Goal: Complete application form

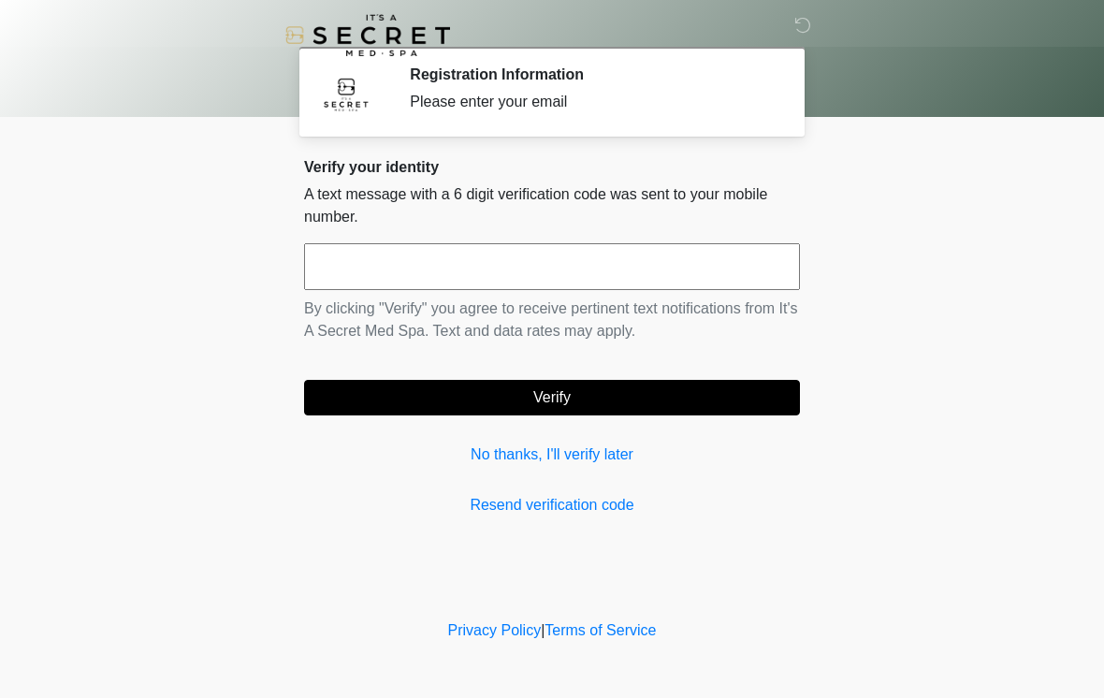
click at [549, 258] on input "text" at bounding box center [552, 266] width 496 height 47
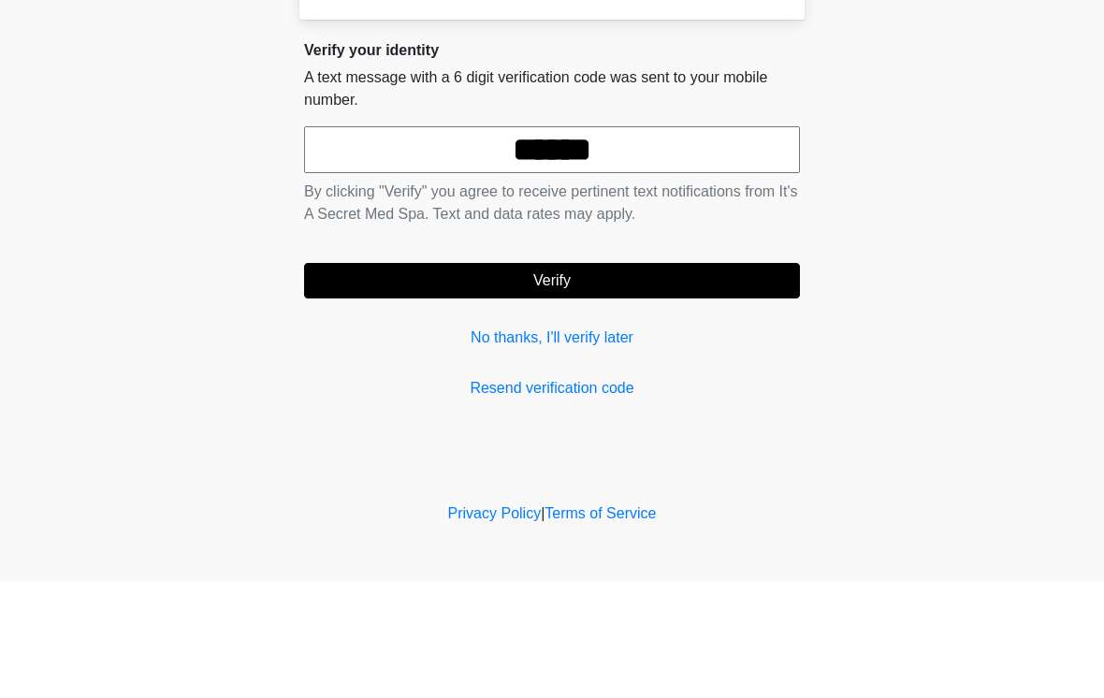
type input "******"
click at [756, 380] on button "Verify" at bounding box center [552, 398] width 496 height 36
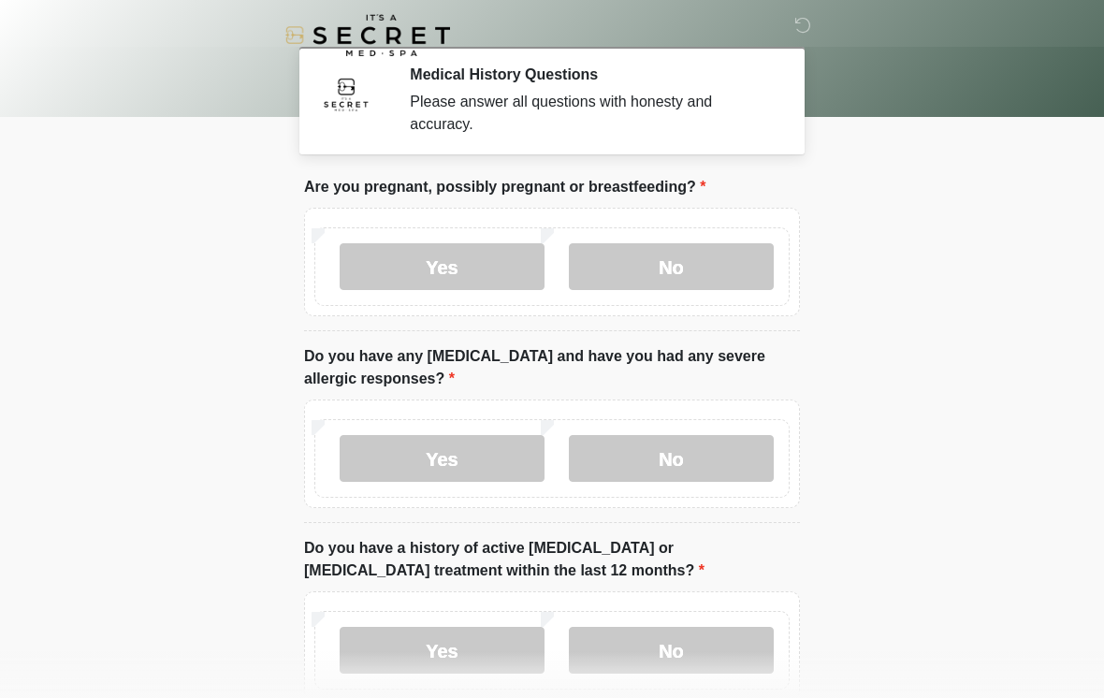
click at [729, 267] on label "No" at bounding box center [671, 266] width 205 height 47
click at [731, 462] on label "No" at bounding box center [671, 458] width 205 height 47
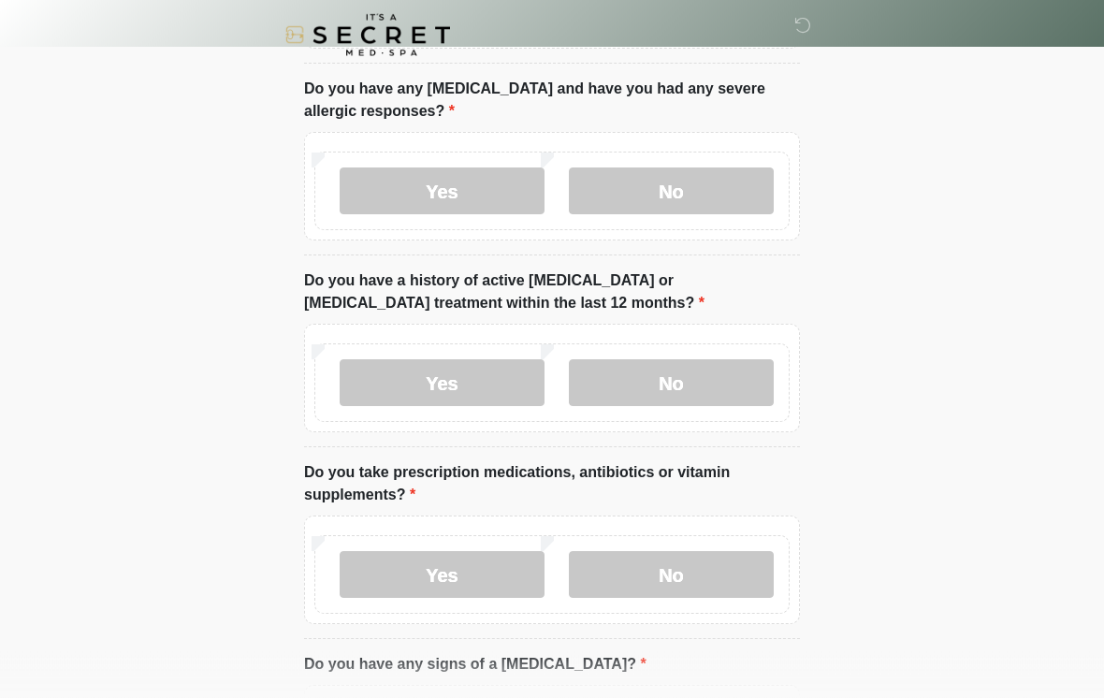
scroll to position [310, 0]
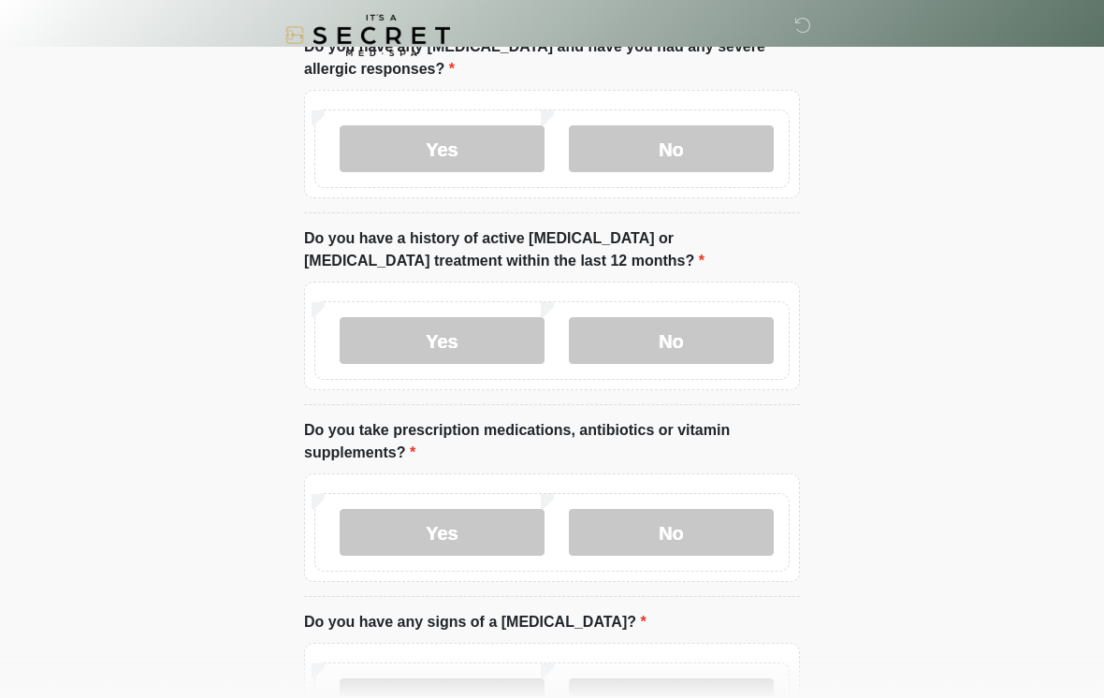
click at [740, 339] on label "No" at bounding box center [671, 340] width 205 height 47
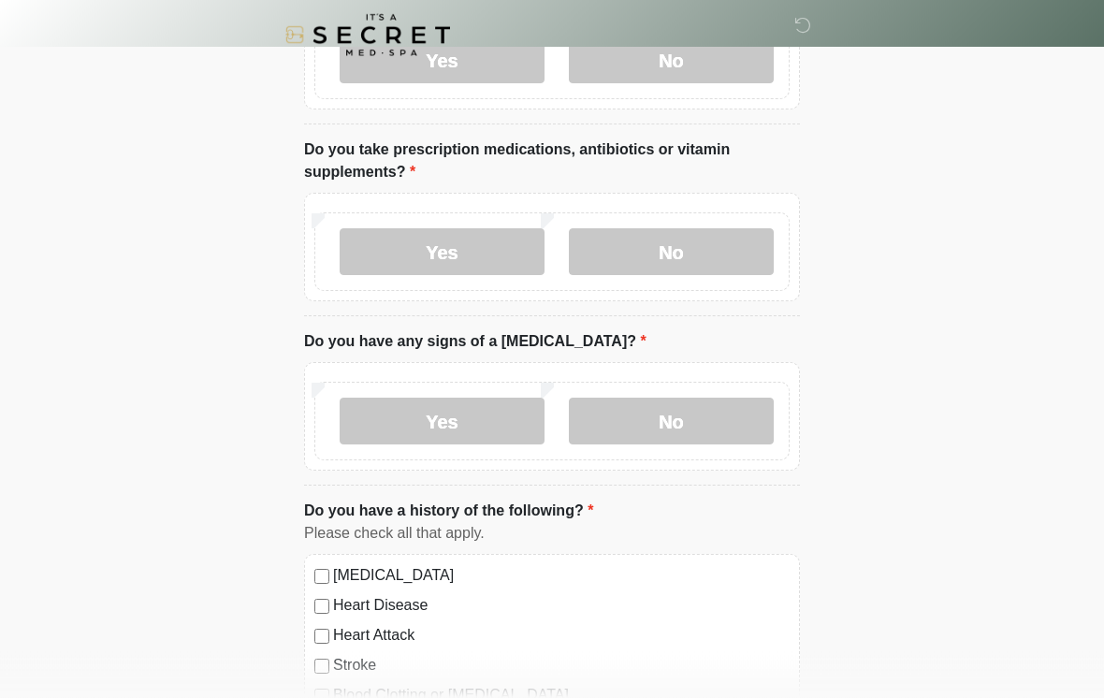
scroll to position [596, 0]
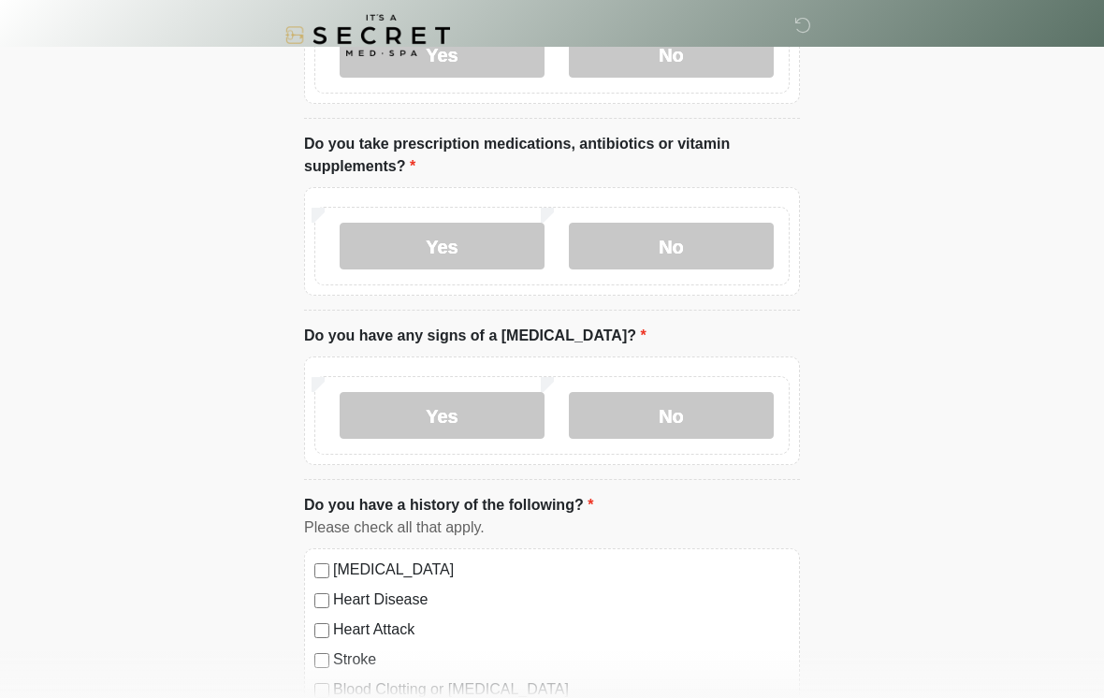
click at [736, 235] on label "No" at bounding box center [671, 246] width 205 height 47
click at [714, 399] on label "No" at bounding box center [671, 415] width 205 height 47
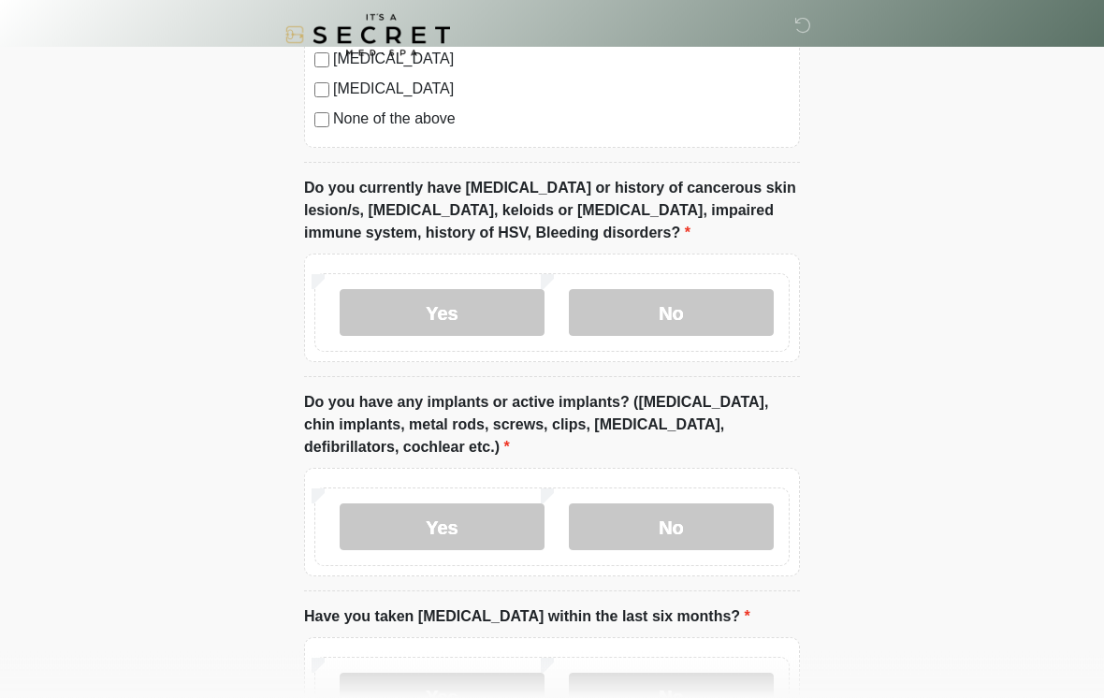
click at [702, 313] on label "No" at bounding box center [671, 313] width 205 height 47
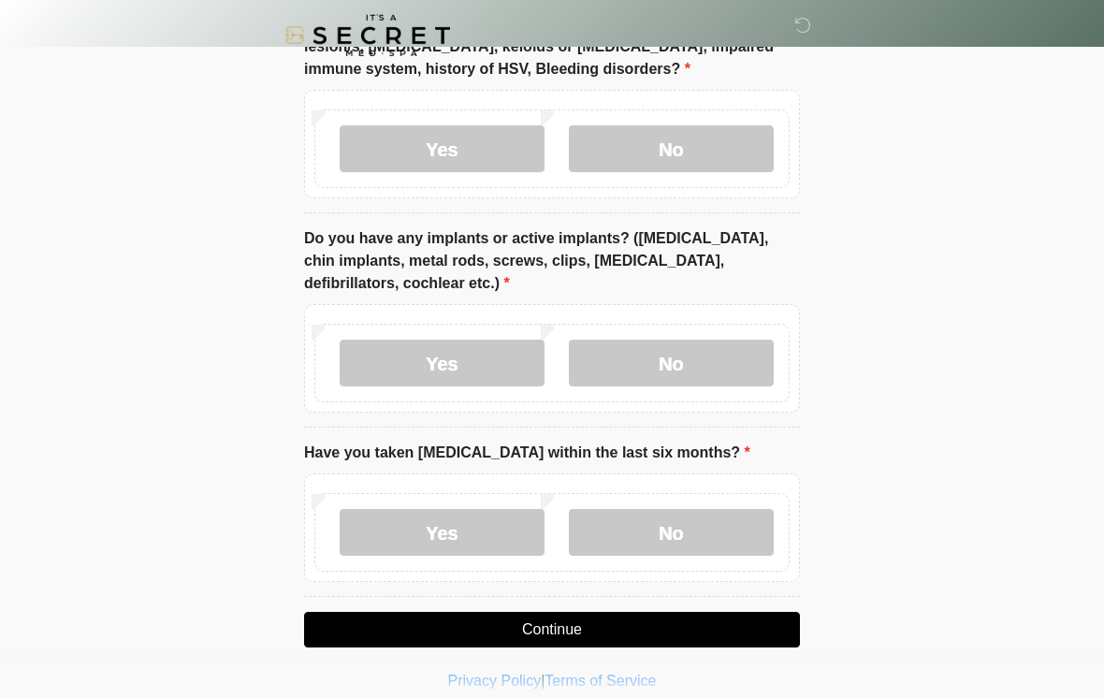
scroll to position [1557, 0]
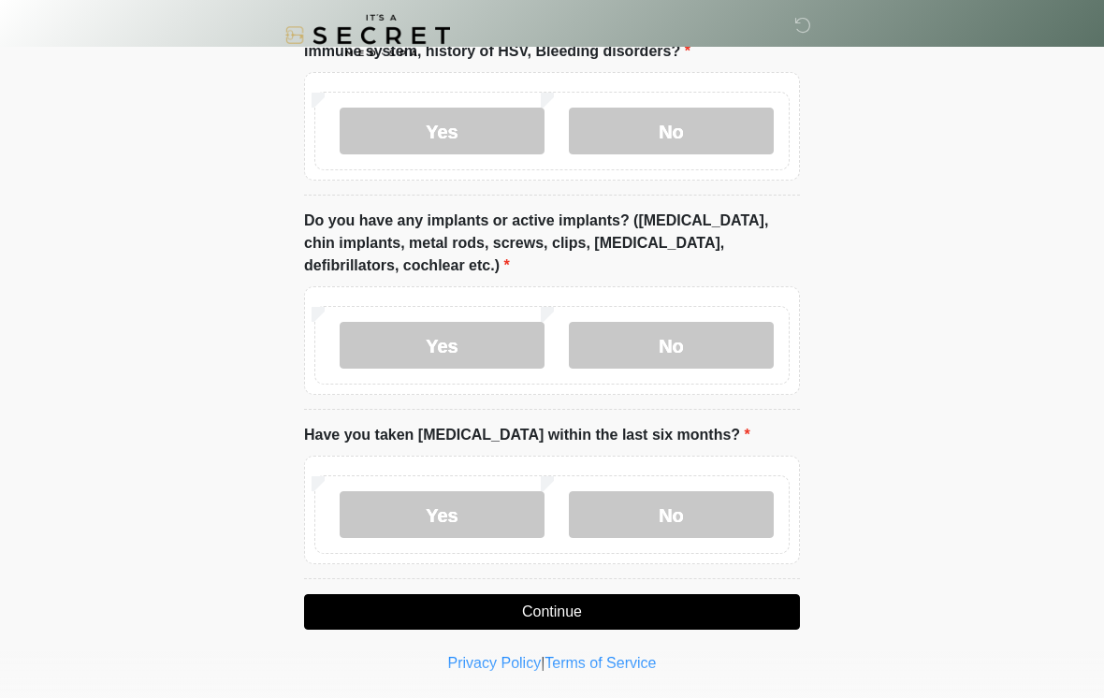
click at [480, 330] on label "Yes" at bounding box center [442, 345] width 205 height 47
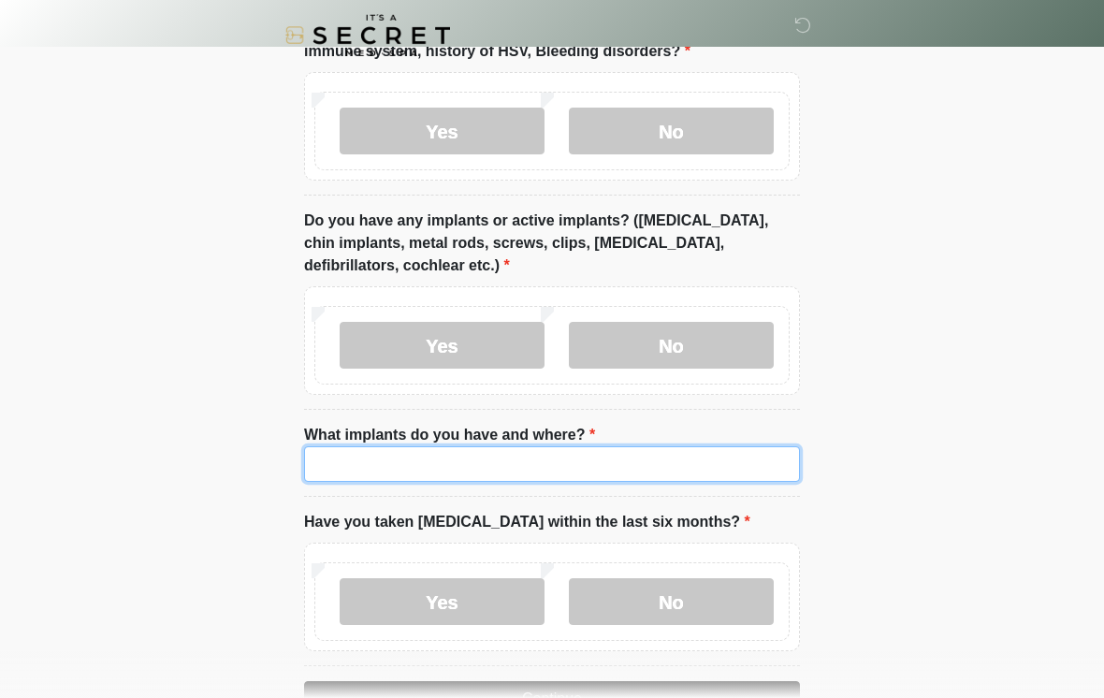
click at [372, 464] on input "What implants do you have and where?" at bounding box center [552, 464] width 496 height 36
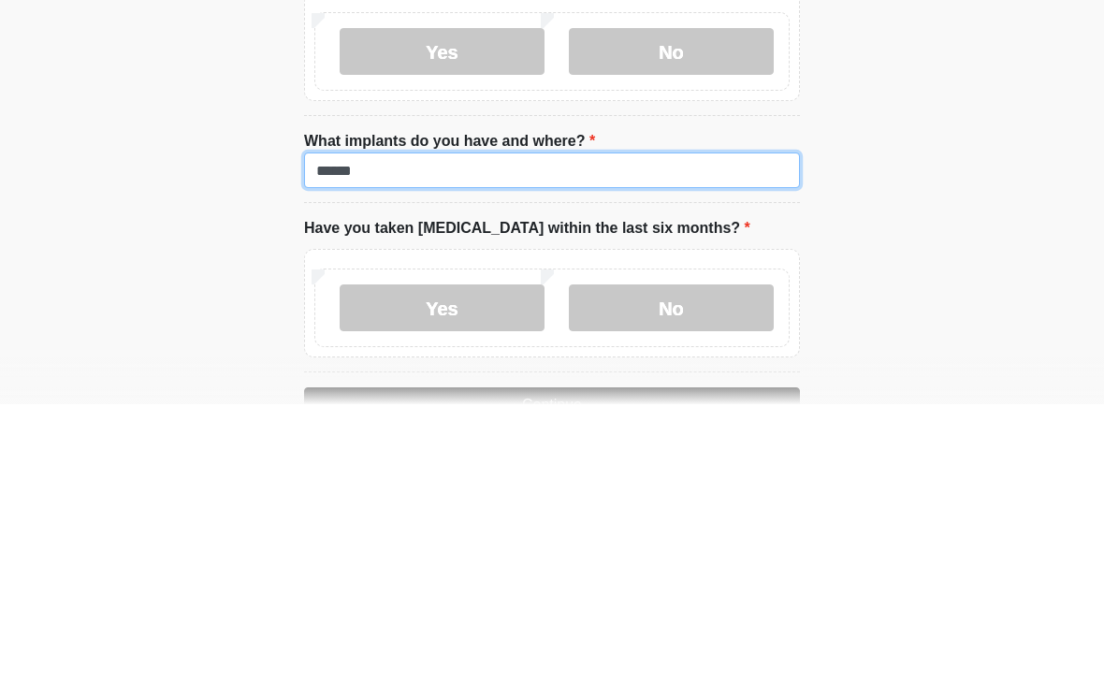
type input "******"
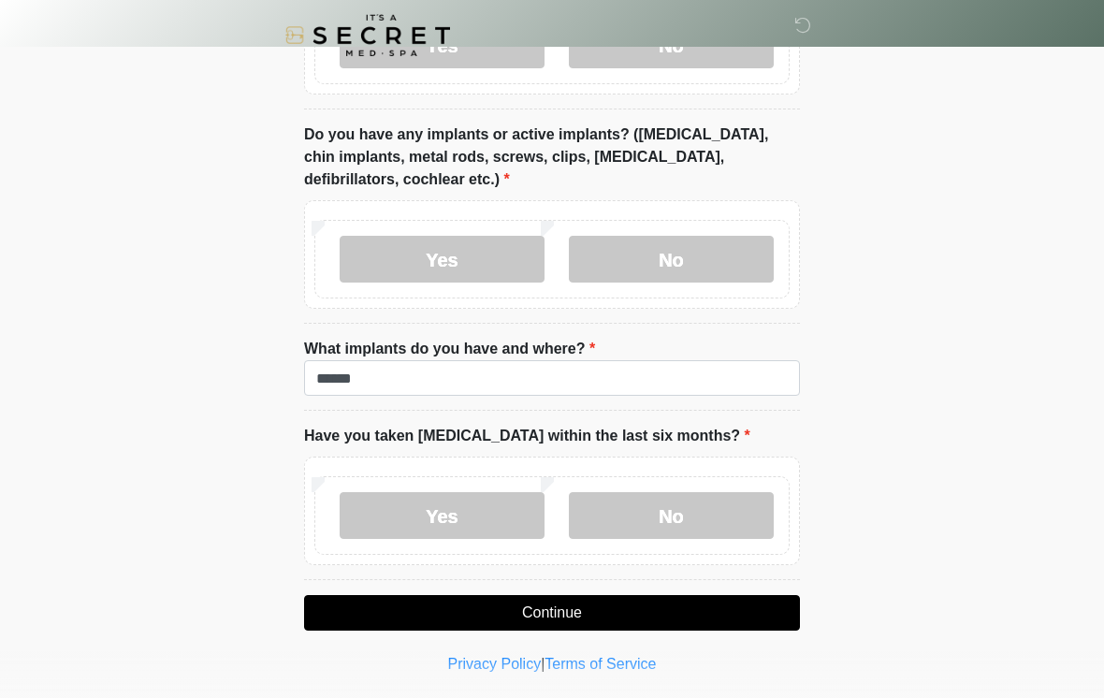
click at [715, 505] on label "No" at bounding box center [671, 515] width 205 height 47
click at [731, 609] on button "Continue" at bounding box center [552, 613] width 496 height 36
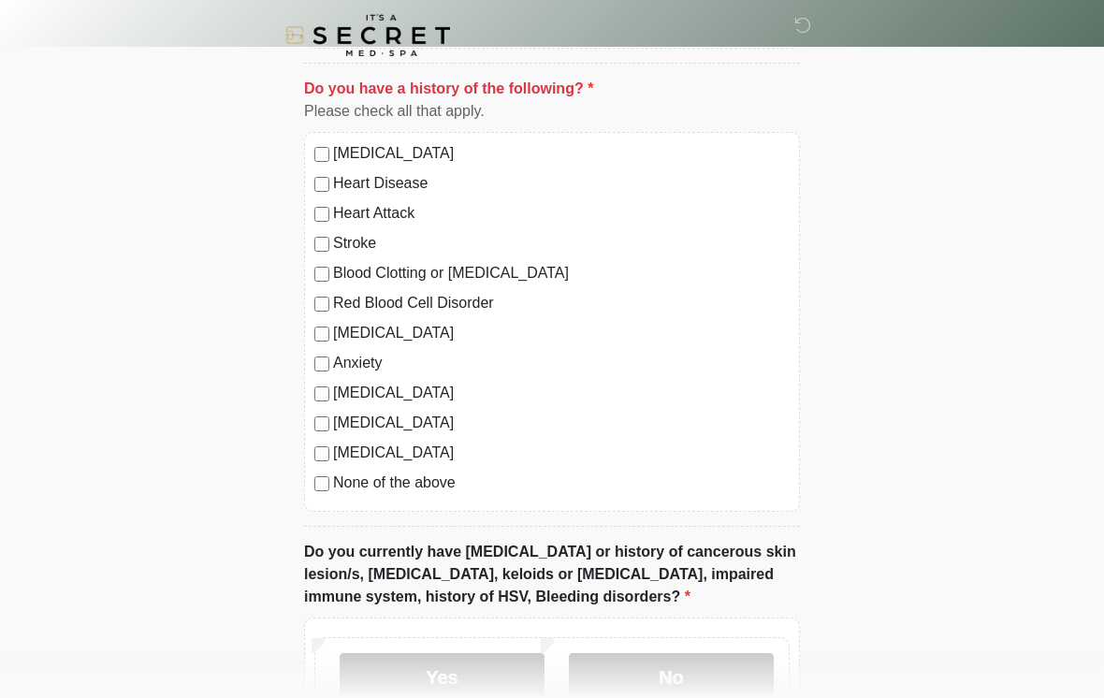
click at [434, 485] on label "None of the above" at bounding box center [561, 482] width 456 height 22
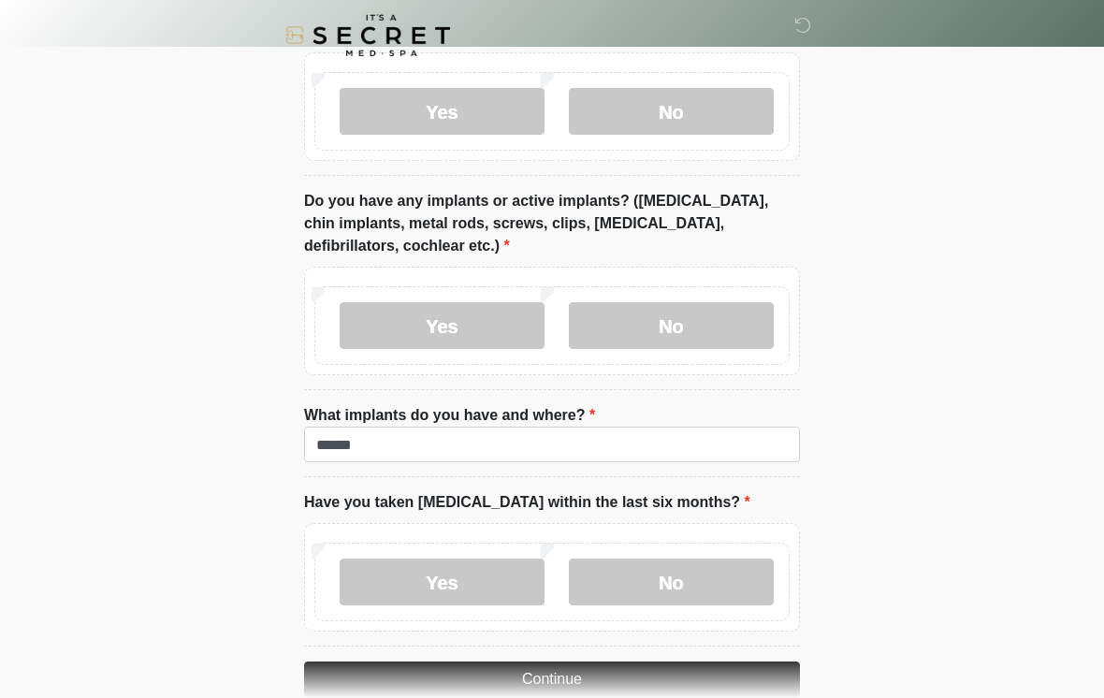
scroll to position [1643, 0]
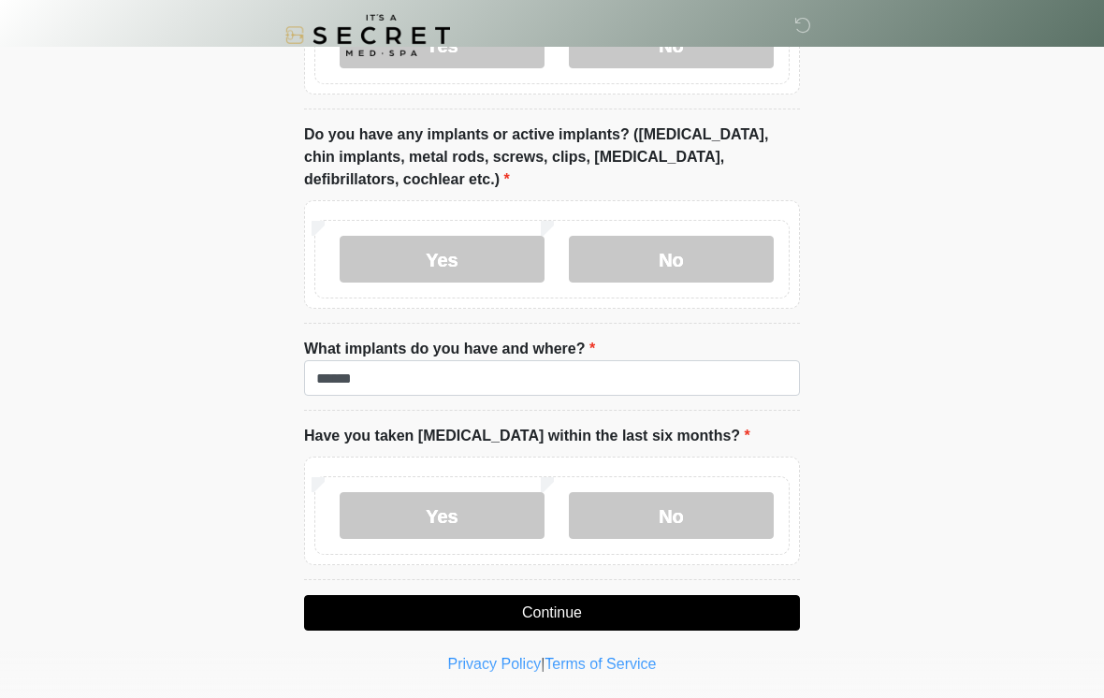
click at [686, 607] on button "Continue" at bounding box center [552, 613] width 496 height 36
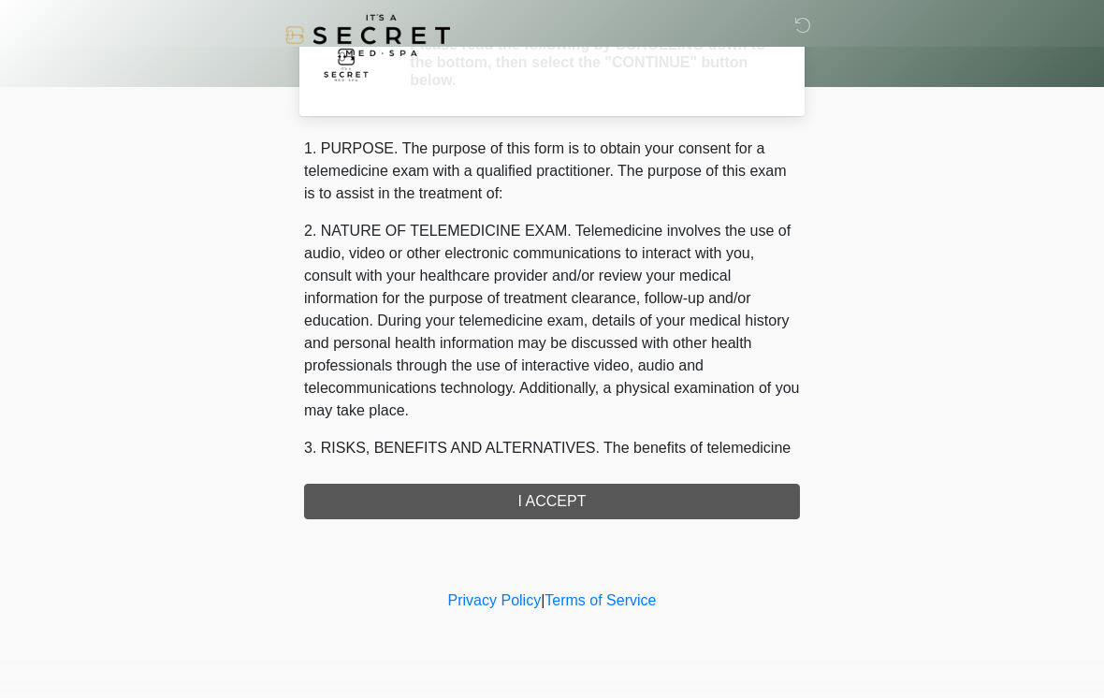
scroll to position [0, 0]
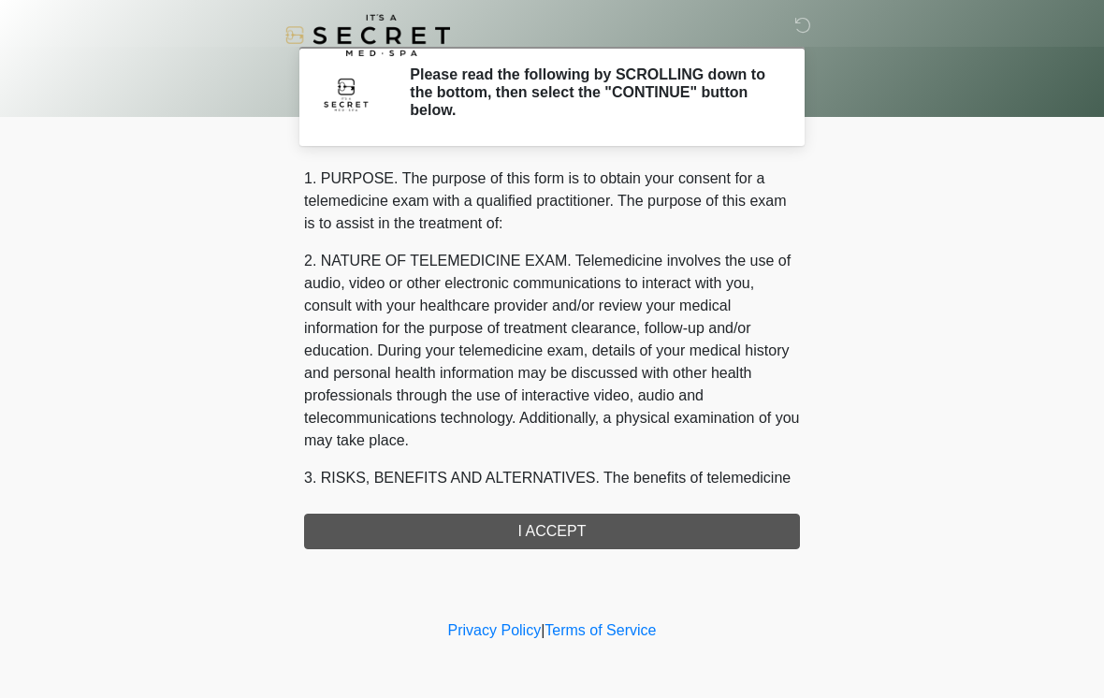
click at [673, 525] on div "1. PURPOSE. The purpose of this form is to obtain your consent for a telemedici…" at bounding box center [552, 358] width 496 height 382
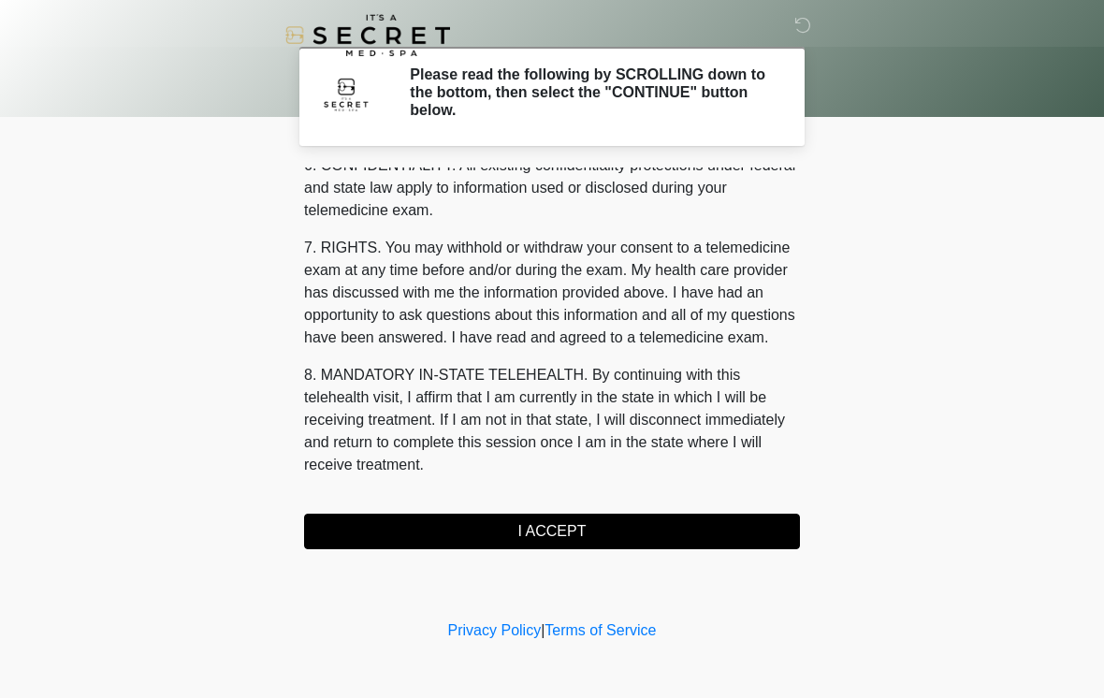
scroll to position [761, 0]
click at [572, 522] on button "I ACCEPT" at bounding box center [552, 532] width 496 height 36
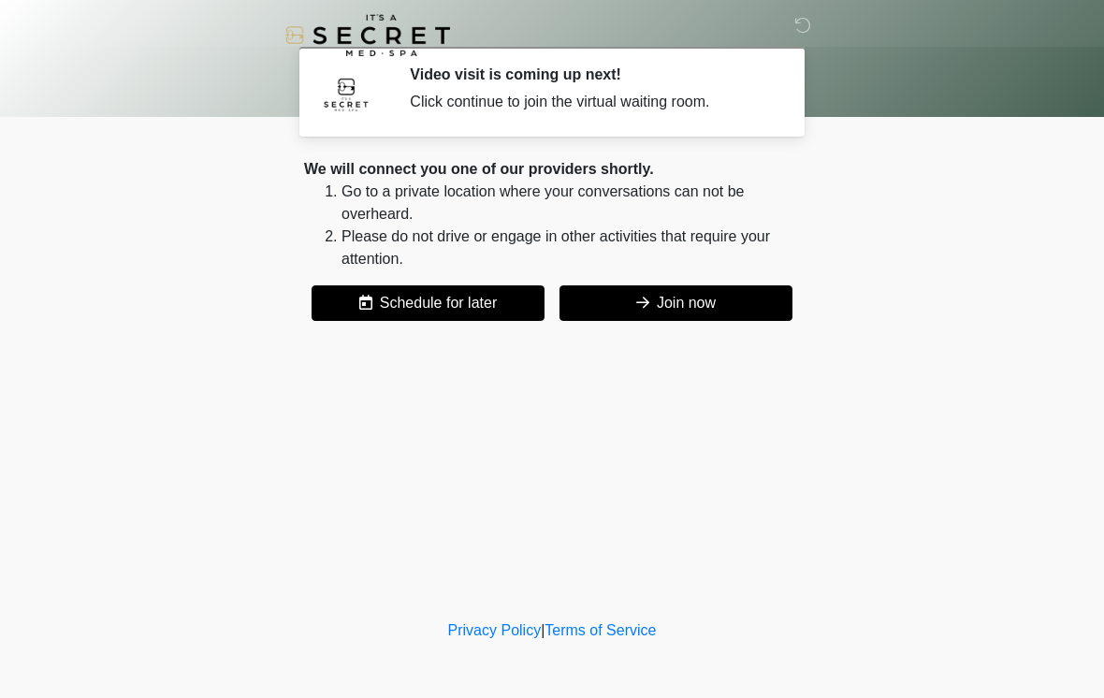
click at [708, 286] on button "Join now" at bounding box center [675, 303] width 233 height 36
